Goal: Task Accomplishment & Management: Manage account settings

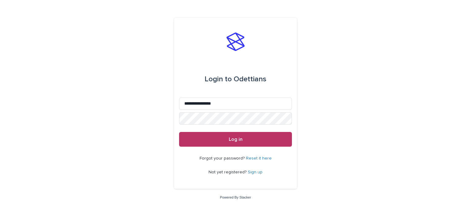
click at [179, 132] on button "Log in" at bounding box center [235, 139] width 113 height 15
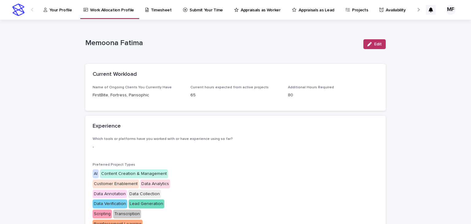
click at [64, 10] on p "Your Profile" at bounding box center [60, 6] width 22 height 13
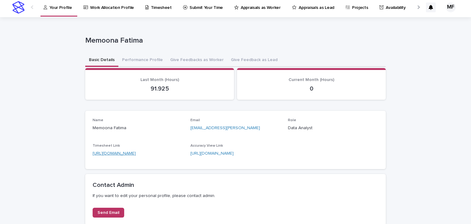
scroll to position [34, 0]
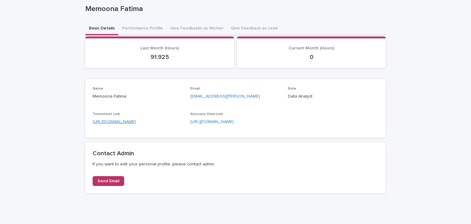
click at [132, 120] on link "https://airtable.com/appbZlFStLfZdvanI/shrbxtW8rYzMSGYye" at bounding box center [114, 122] width 43 height 4
click at [194, 124] on p "https://airtable.com/appY233DsliVAH5zj/shr3urDZ8hbHHrwf0" at bounding box center [235, 122] width 90 height 6
click at [206, 120] on link "https://airtable.com/appY233DsliVAH5zj/shr3urDZ8hbHHrwf0" at bounding box center [211, 122] width 43 height 4
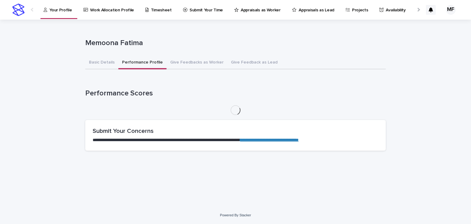
click at [143, 25] on div "**********" at bounding box center [235, 88] width 300 height 136
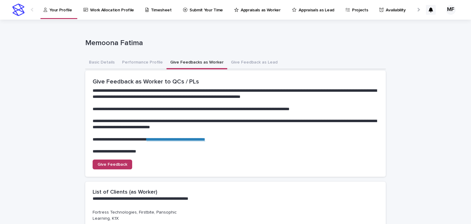
click at [193, 61] on button "Give Feedbacks as Worker" at bounding box center [196, 62] width 61 height 13
click at [191, 138] on link "**********" at bounding box center [175, 139] width 59 height 4
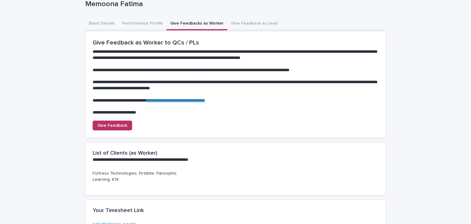
scroll to position [61, 0]
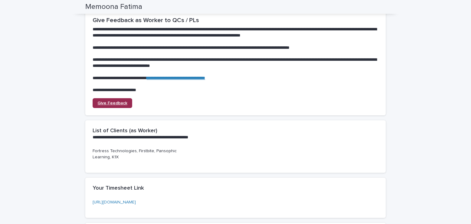
click at [117, 102] on span "Give Feedback" at bounding box center [112, 103] width 30 height 4
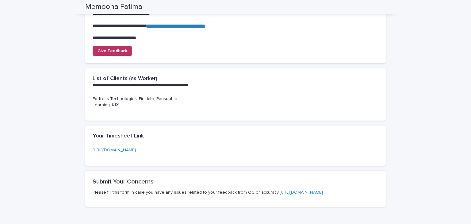
scroll to position [110, 0]
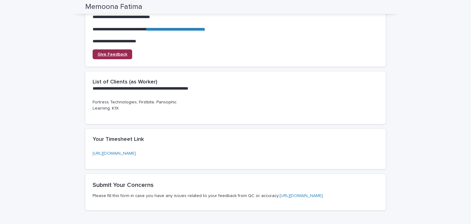
click at [106, 53] on span "Give Feedback" at bounding box center [112, 54] width 30 height 4
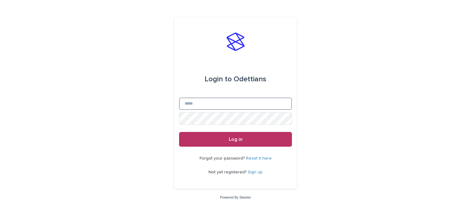
click at [232, 104] on input "Email" at bounding box center [235, 103] width 113 height 12
type input "**********"
click at [179, 132] on button "Log in" at bounding box center [235, 139] width 113 height 15
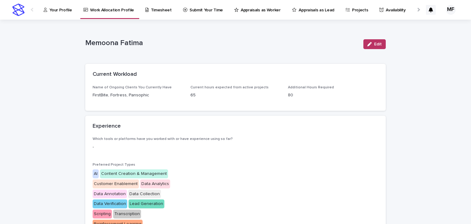
click at [60, 12] on p "Your Profile" at bounding box center [60, 6] width 22 height 13
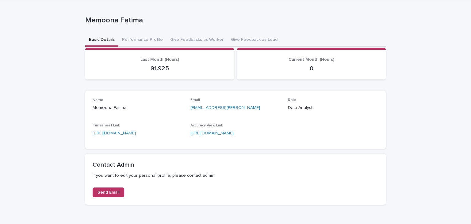
scroll to position [24, 0]
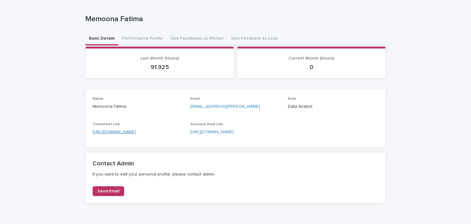
click at [123, 130] on link "[URL][DOMAIN_NAME]" at bounding box center [114, 132] width 43 height 4
click at [211, 132] on link "[URL][DOMAIN_NAME]" at bounding box center [211, 132] width 43 height 4
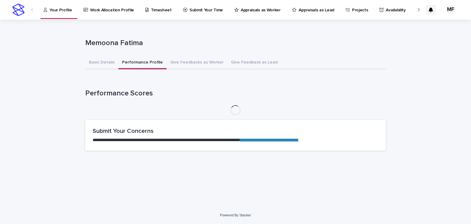
click at [142, 37] on div "**********" at bounding box center [235, 88] width 300 height 136
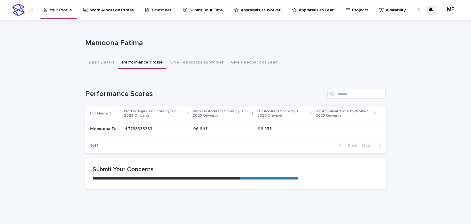
click at [374, 114] on icon at bounding box center [375, 113] width 2 height 3
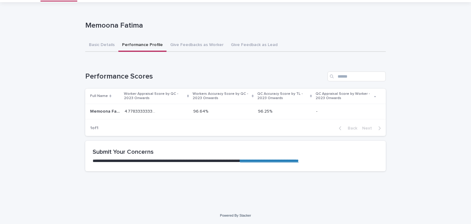
click at [351, 113] on div "- -" at bounding box center [346, 111] width 60 height 10
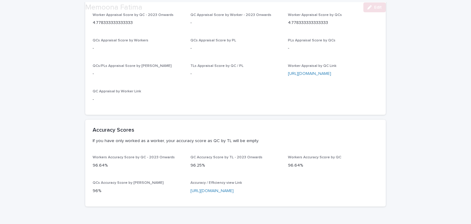
scroll to position [88, 0]
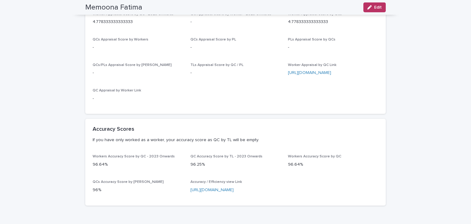
click at [201, 190] on link "[URL][DOMAIN_NAME]" at bounding box center [211, 190] width 43 height 4
click at [302, 74] on link "[URL][DOMAIN_NAME]" at bounding box center [309, 72] width 43 height 4
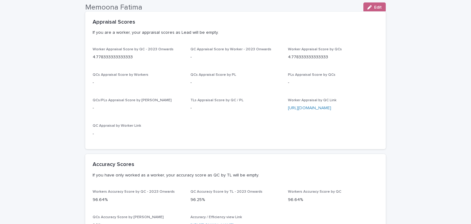
scroll to position [51, 0]
